Goal: Task Accomplishment & Management: Manage account settings

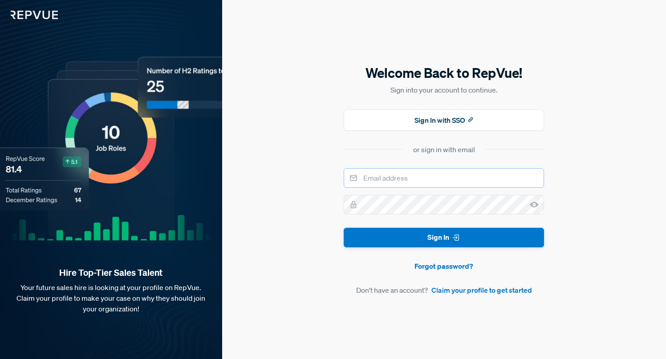
click at [392, 174] on input "email" at bounding box center [444, 178] width 200 height 20
type input "[EMAIL_ADDRESS][DOMAIN_NAME]"
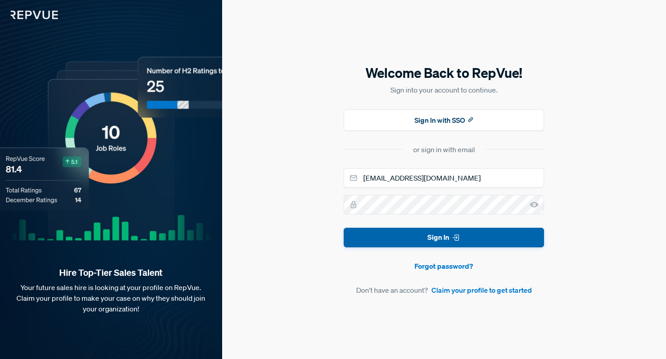
click at [445, 234] on button "Sign In" at bounding box center [444, 238] width 200 height 20
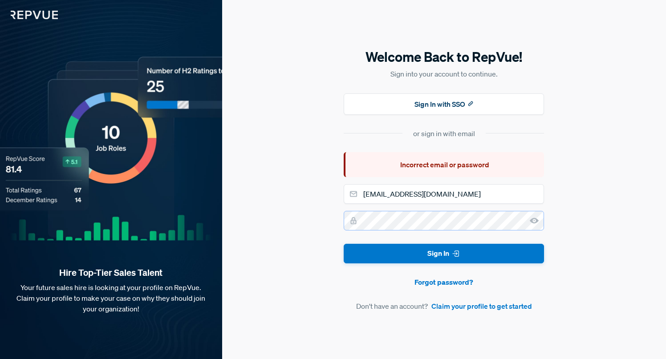
click at [344, 244] on button "Sign In" at bounding box center [444, 254] width 200 height 20
click at [244, 227] on div "Welcome Back to RepVue! Sign into your account to continue. Sign In with SSO or…" at bounding box center [444, 179] width 444 height 359
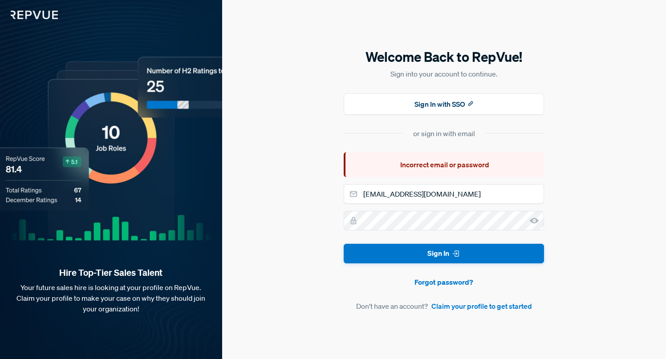
click at [439, 138] on div "Welcome Back to RepVue! Sign into your account to continue. Sign In with SSO or…" at bounding box center [444, 180] width 200 height 264
click at [372, 319] on div "Welcome Back to RepVue! Sign into your account to continue. Sign In with SSO or…" at bounding box center [444, 179] width 444 height 359
click at [433, 287] on link "Forgot password?" at bounding box center [444, 282] width 200 height 11
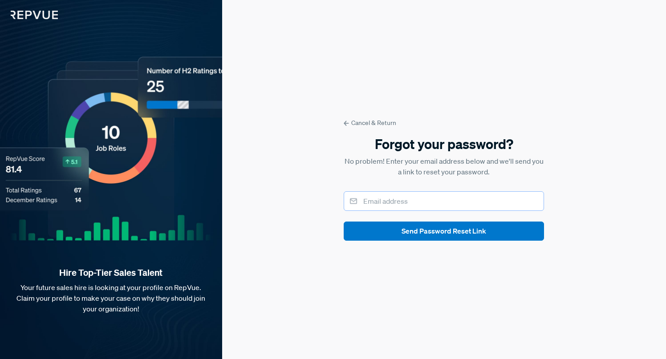
click at [416, 200] on input "email" at bounding box center [444, 201] width 200 height 20
type input "[EMAIL_ADDRESS][DOMAIN_NAME]"
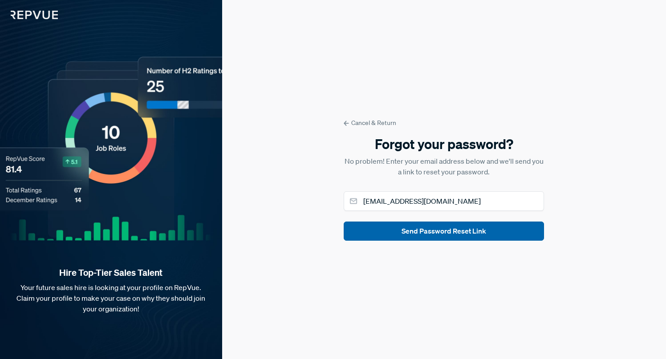
click at [410, 234] on button "Send Password Reset Link" at bounding box center [444, 231] width 200 height 19
